Goal: Task Accomplishment & Management: Manage account settings

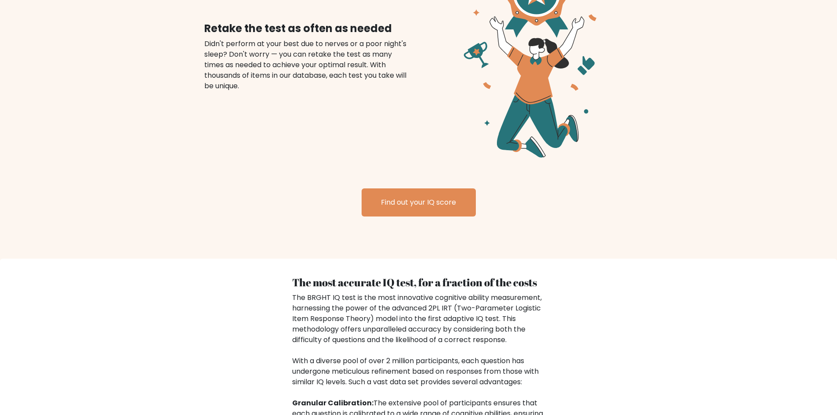
scroll to position [1036, 0]
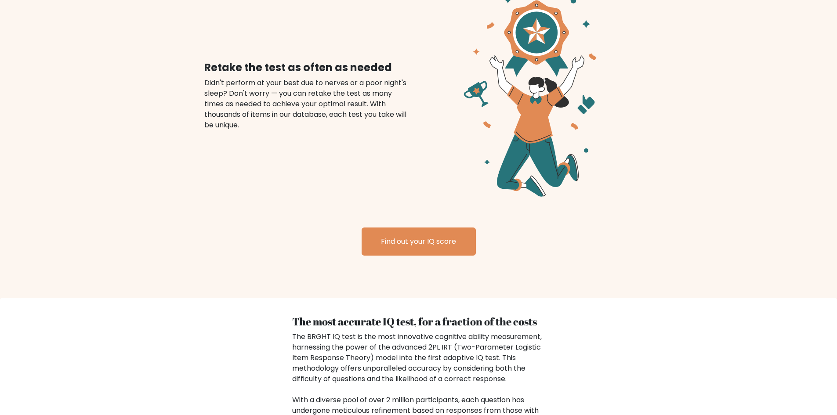
drag, startPoint x: 320, startPoint y: 340, endPoint x: 341, endPoint y: 306, distance: 39.9
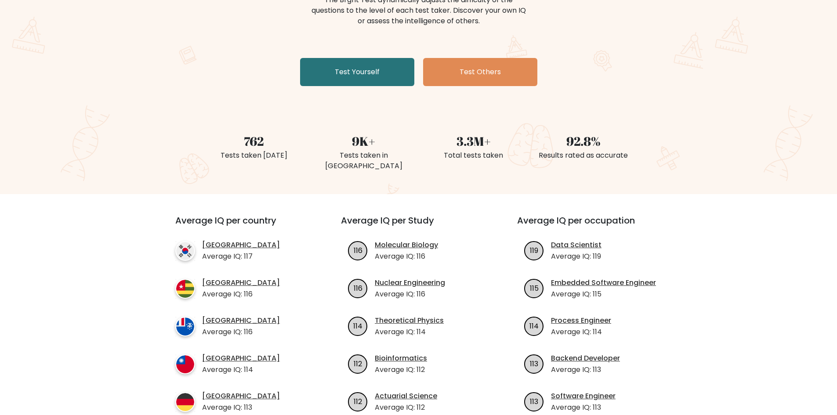
scroll to position [132, 0]
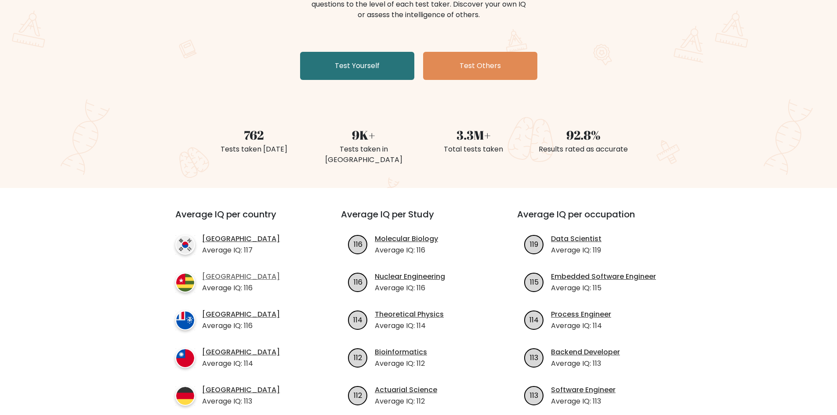
click at [210, 272] on link "Togo" at bounding box center [241, 277] width 78 height 11
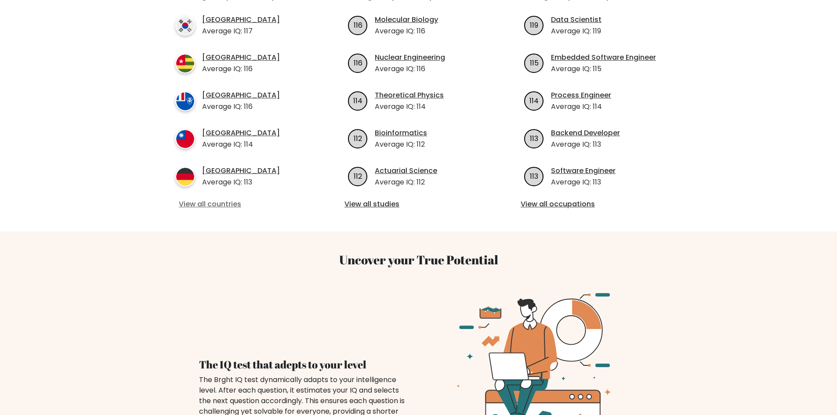
scroll to position [351, 0]
click at [195, 199] on link "View all countries" at bounding box center [242, 204] width 127 height 11
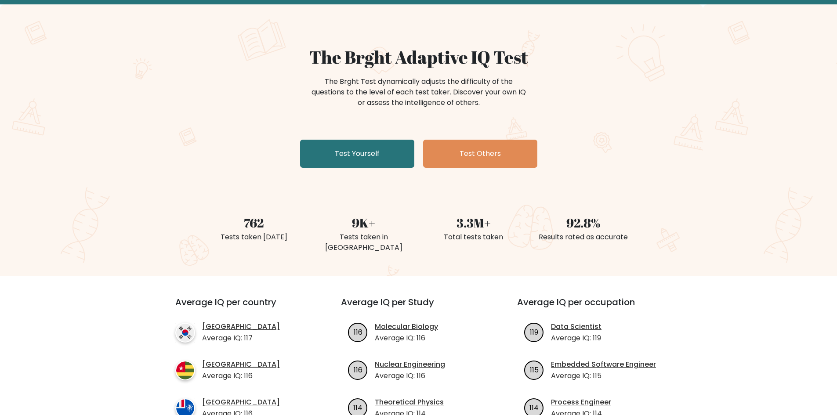
scroll to position [0, 0]
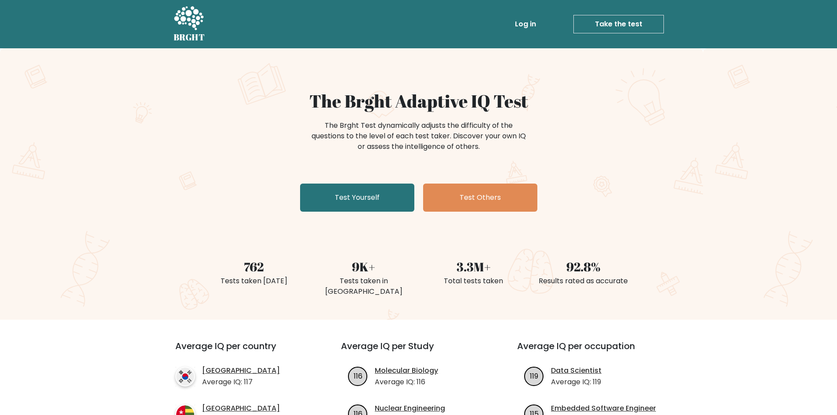
click at [523, 22] on link "Log in" at bounding box center [525, 24] width 28 height 18
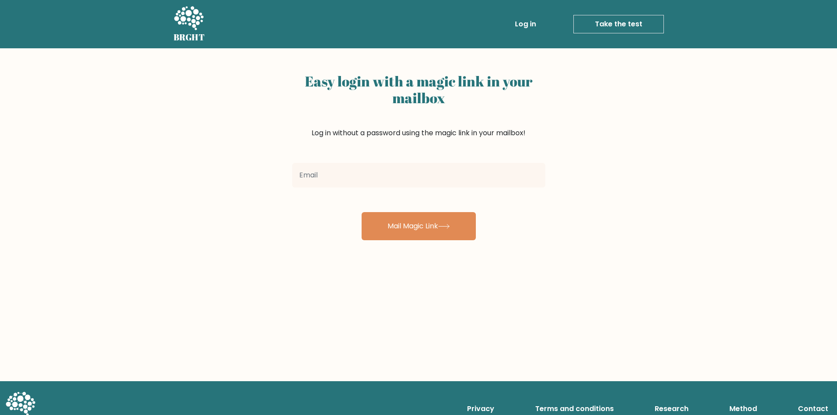
click at [323, 174] on input "email" at bounding box center [418, 175] width 253 height 25
type input "[EMAIL_ADDRESS][DOMAIN_NAME]"
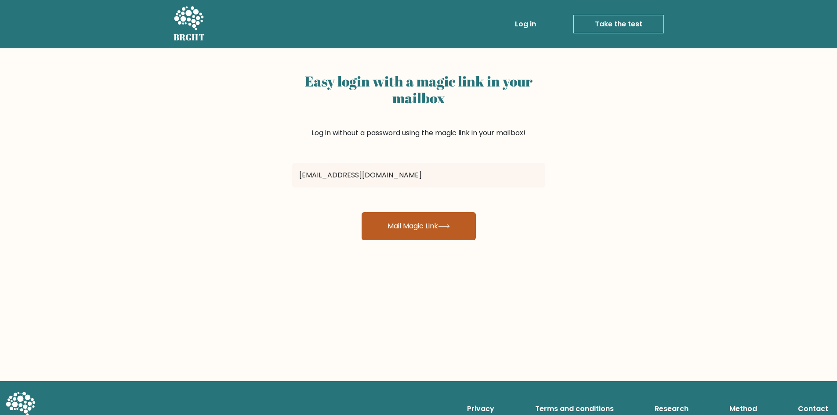
click at [426, 233] on button "Mail Magic Link" at bounding box center [419, 226] width 114 height 28
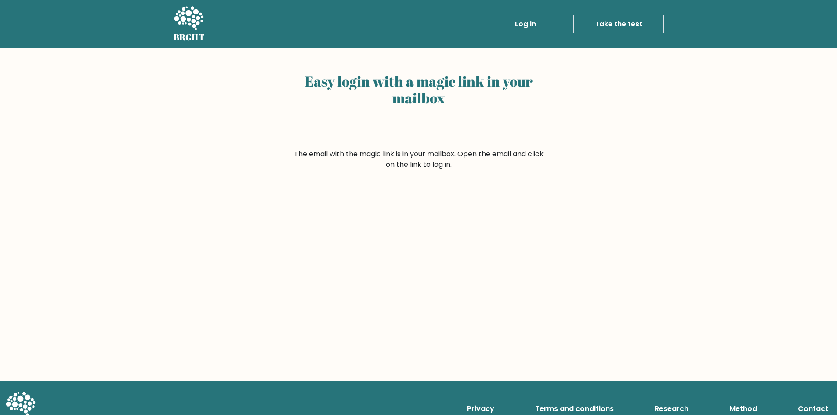
click at [450, 167] on form "The email with the magic link is in your mailbox. Open the email and click on t…" at bounding box center [418, 159] width 253 height 21
click at [453, 163] on form "The email with the magic link is in your mailbox. Open the email and click on t…" at bounding box center [418, 159] width 253 height 21
click at [456, 159] on form "The email with the magic link is in your mailbox. Open the email and click on t…" at bounding box center [418, 159] width 253 height 21
click at [467, 156] on form "The email with the magic link is in your mailbox. Open the email and click on t…" at bounding box center [418, 159] width 253 height 21
click at [485, 161] on form "The email with the magic link is in your mailbox. Open the email and click on t…" at bounding box center [418, 159] width 253 height 21
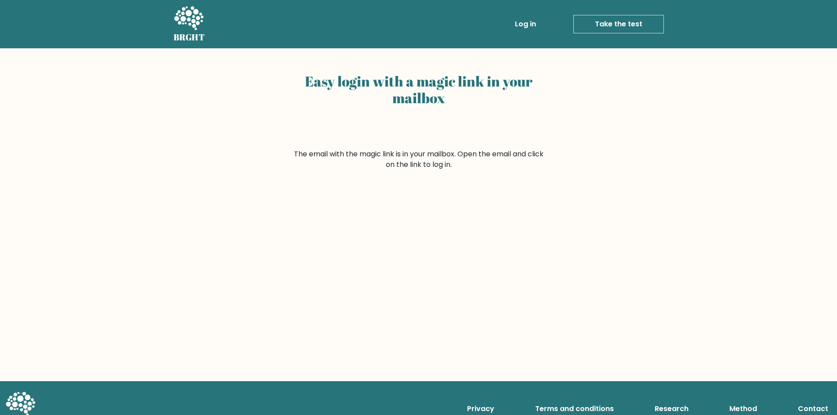
click at [499, 127] on div "Easy login with a magic link in your mailbox" at bounding box center [418, 109] width 253 height 80
click at [521, 18] on link "Log in" at bounding box center [525, 24] width 28 height 18
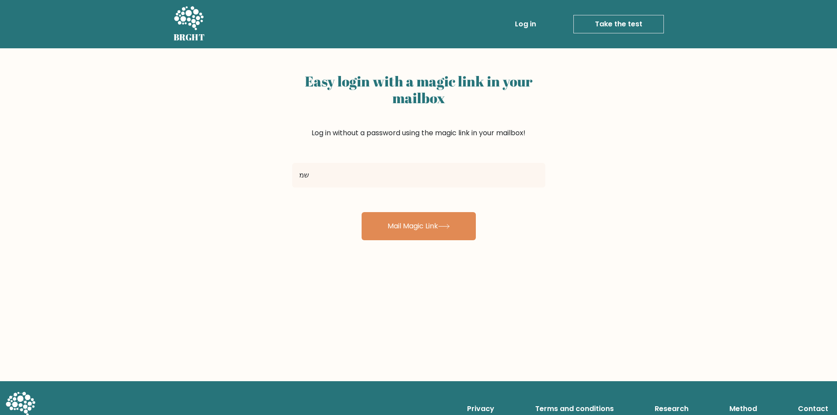
type input "ש"
drag, startPoint x: 459, startPoint y: 166, endPoint x: 334, endPoint y: 171, distance: 125.3
click at [334, 168] on input "ani" at bounding box center [418, 175] width 253 height 25
click at [238, 164] on div "Easy login with a magic link in your mailbox Log in without a password using th…" at bounding box center [418, 214] width 837 height 333
type input "[EMAIL_ADDRESS][DOMAIN_NAME]"
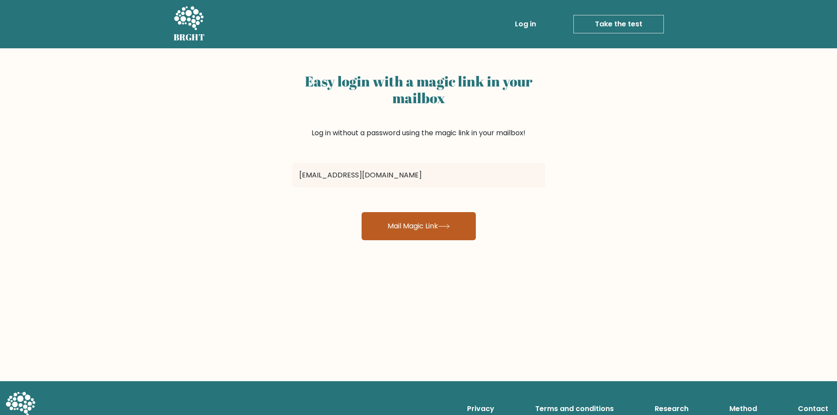
click at [408, 229] on button "Mail Magic Link" at bounding box center [419, 226] width 114 height 28
